Goal: Navigation & Orientation: Find specific page/section

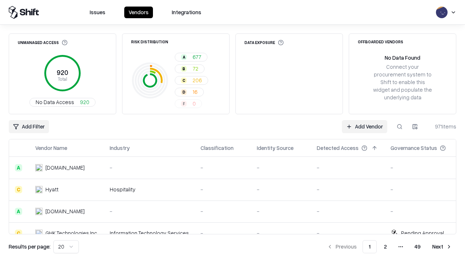
click at [66, 246] on html "Issues Vendors Integrations Unmanaged Access 920 Total No Data Access 920 Risk …" at bounding box center [232, 131] width 465 height 262
click at [442, 246] on button "Next" at bounding box center [442, 246] width 28 height 13
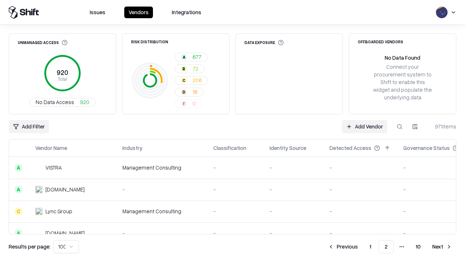
click at [442, 246] on button "Next" at bounding box center [442, 246] width 28 height 13
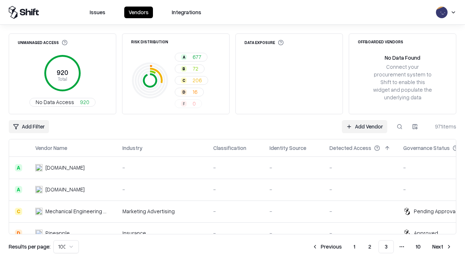
click at [442, 246] on button "Next" at bounding box center [442, 246] width 28 height 13
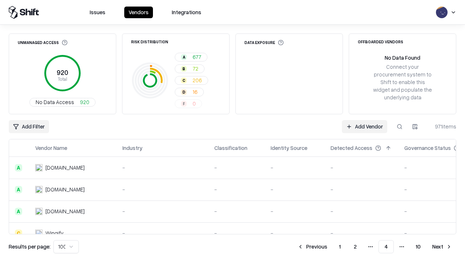
click at [442, 246] on button "Next" at bounding box center [442, 246] width 28 height 13
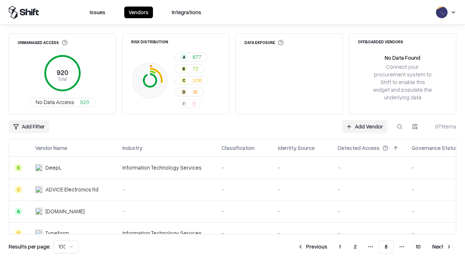
click at [442, 246] on button "Next" at bounding box center [442, 246] width 28 height 13
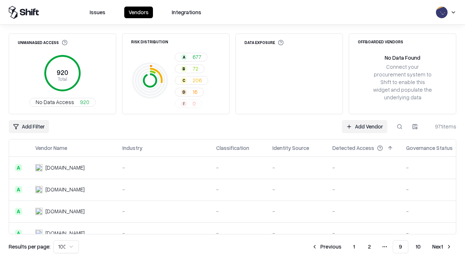
click at [442, 246] on button "Next" at bounding box center [442, 246] width 28 height 13
click at [343, 246] on button "Previous" at bounding box center [343, 246] width 39 height 13
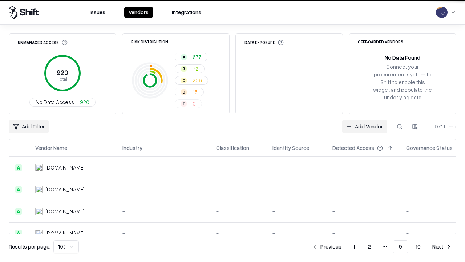
click at [327, 246] on button "Previous" at bounding box center [326, 246] width 39 height 13
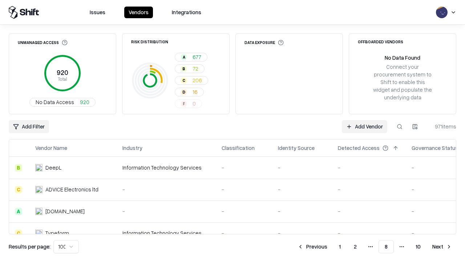
click at [312, 246] on button "Previous" at bounding box center [312, 246] width 39 height 13
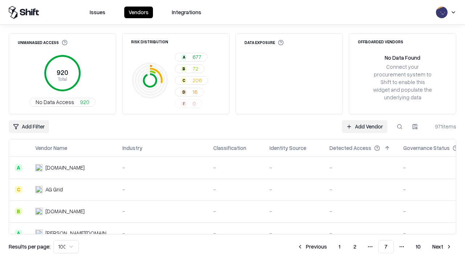
click at [312, 246] on button "Previous" at bounding box center [312, 246] width 39 height 13
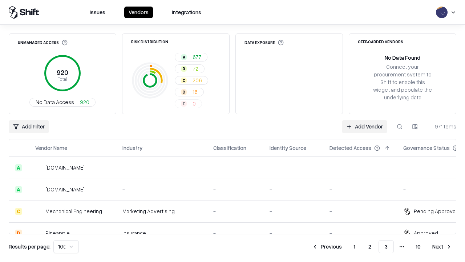
click at [327, 246] on button "Previous" at bounding box center [327, 246] width 39 height 13
